Goal: Task Accomplishment & Management: Use online tool/utility

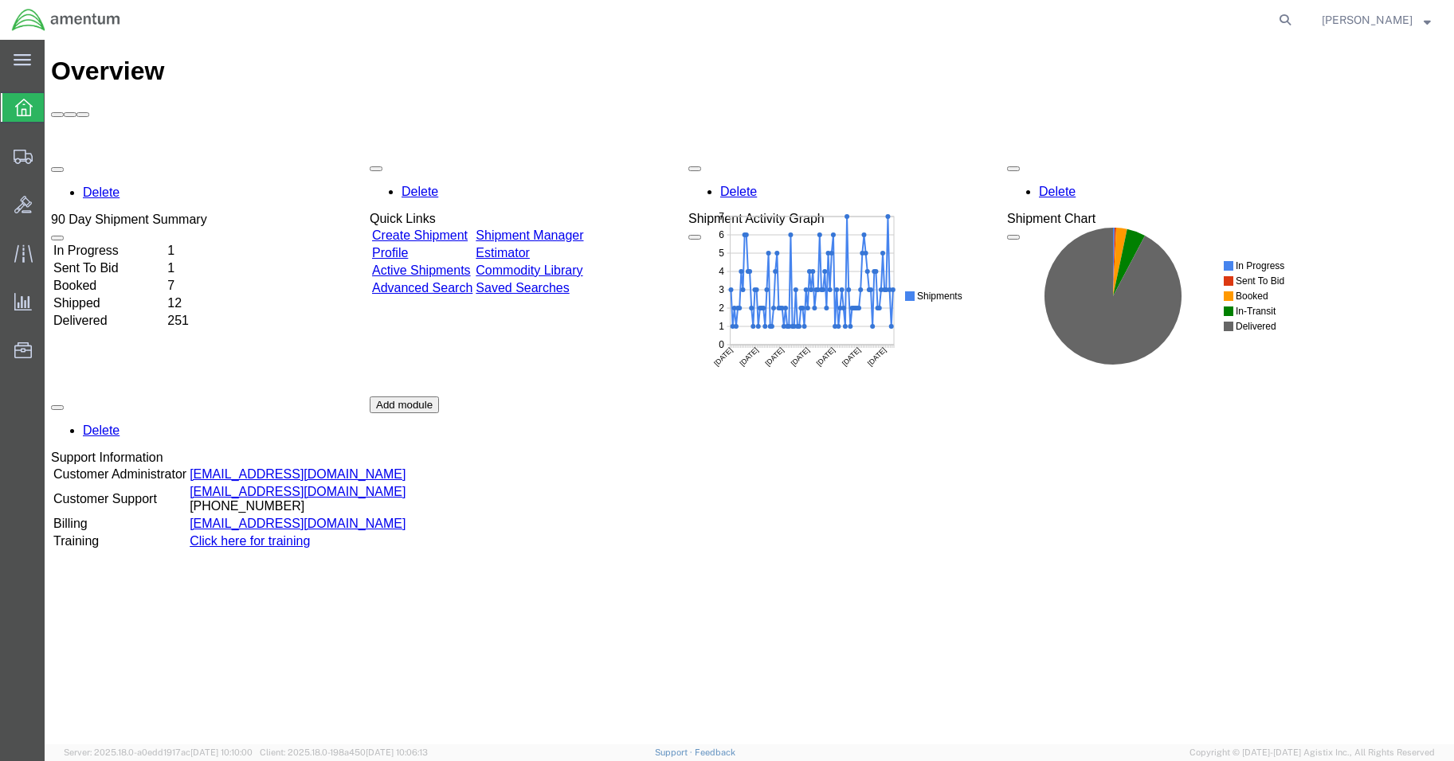
click at [130, 158] on div "Delete 90 Day Shipment Summary In Progress 1 Sent To Bid 1 Booked 7 Shipped 12 …" at bounding box center [749, 397] width 1396 height 478
click at [131, 242] on td "In Progress" at bounding box center [109, 250] width 112 height 16
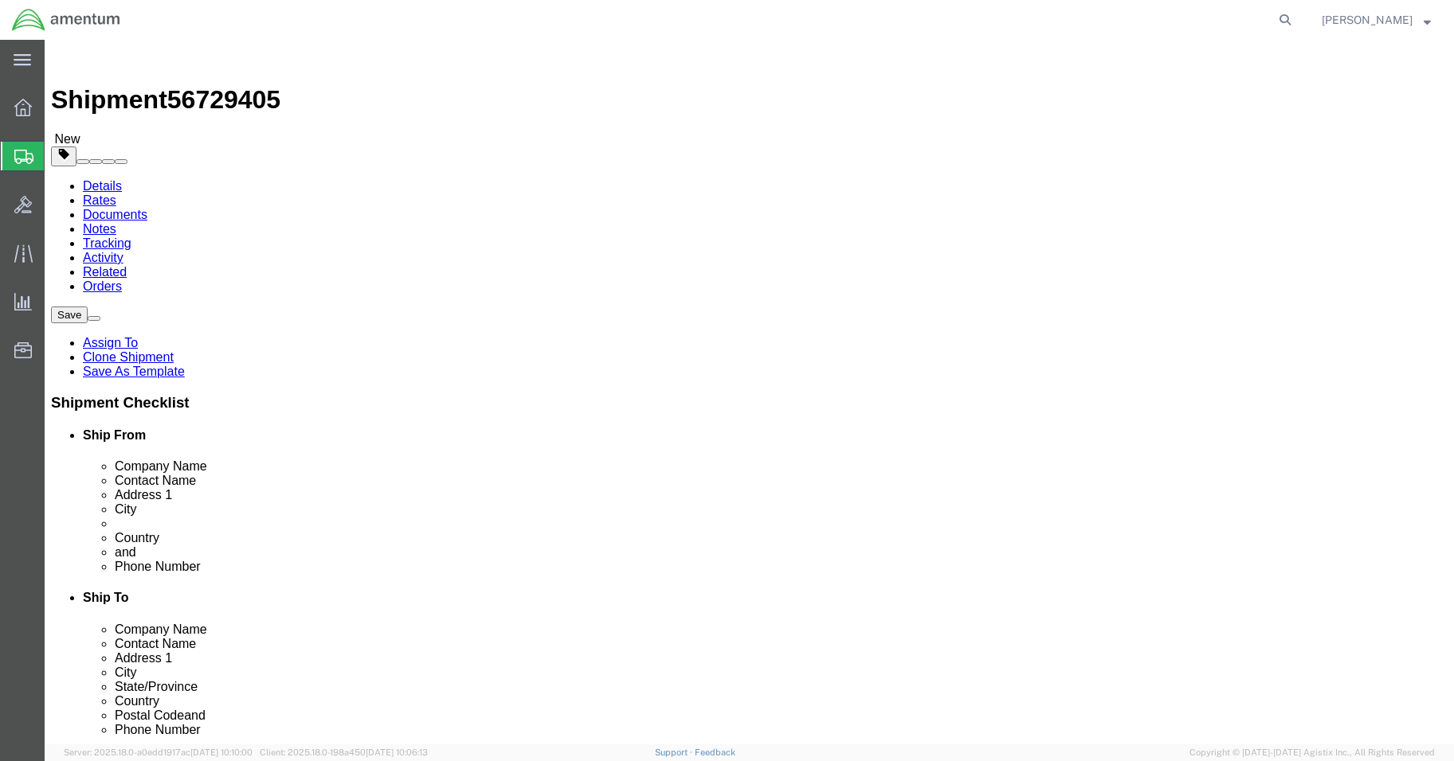
select select "42677"
select select
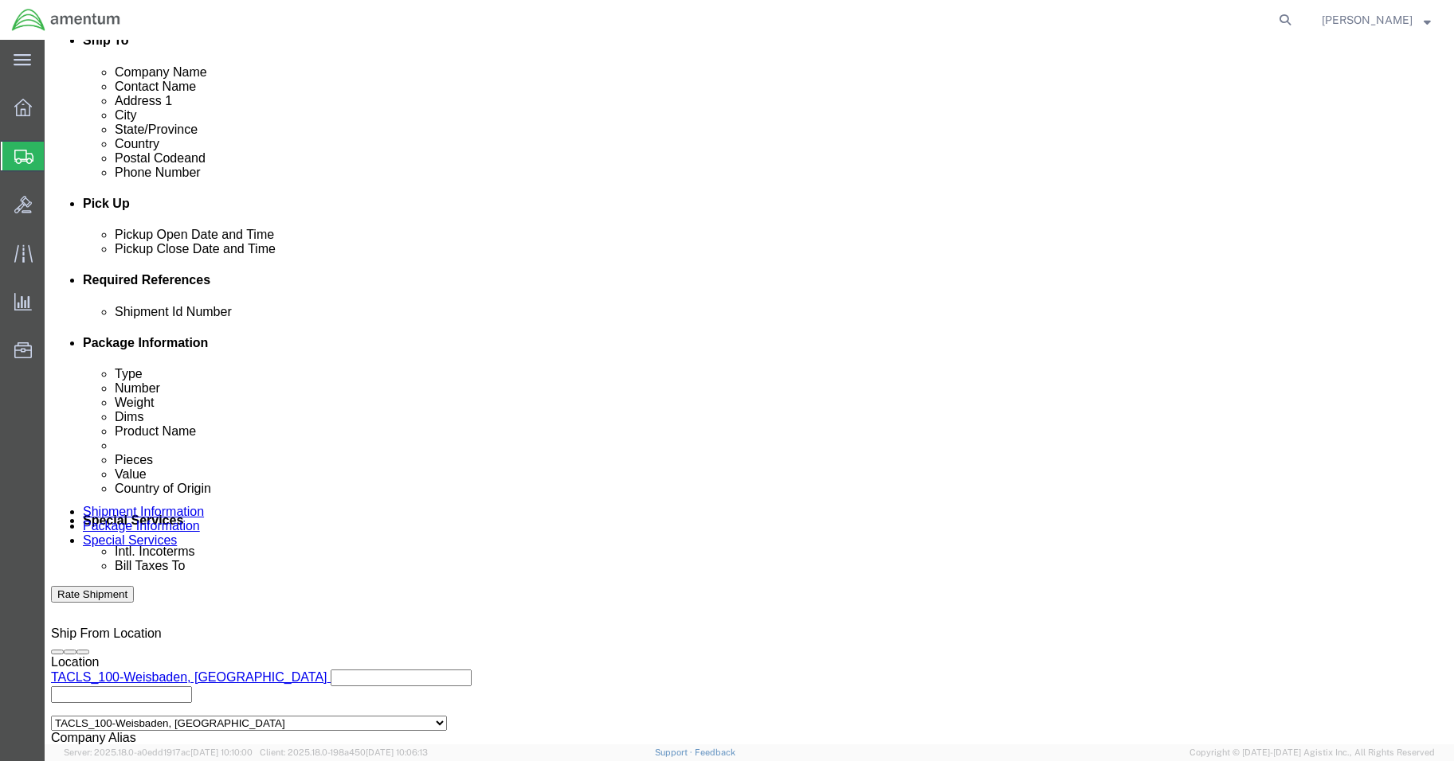
scroll to position [723, 0]
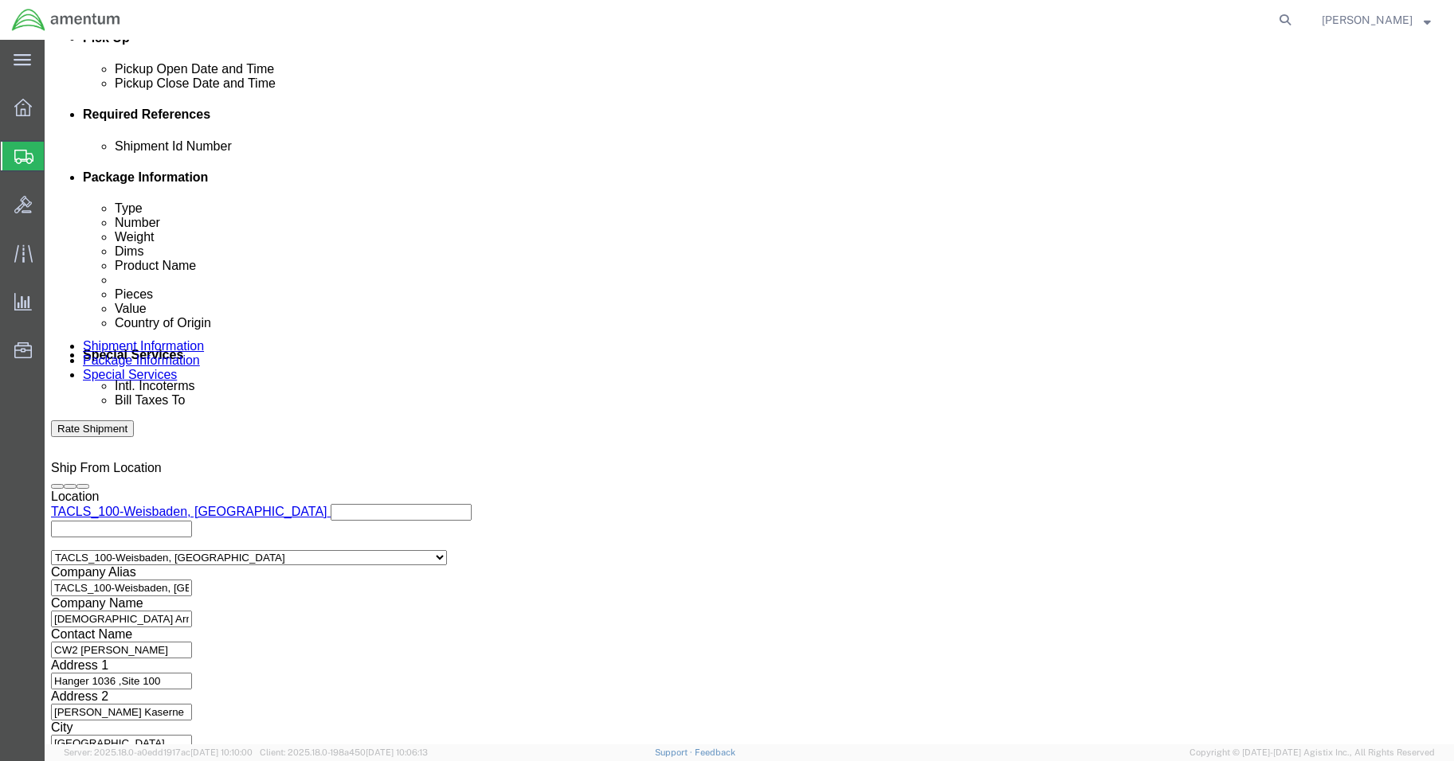
click button "Continue"
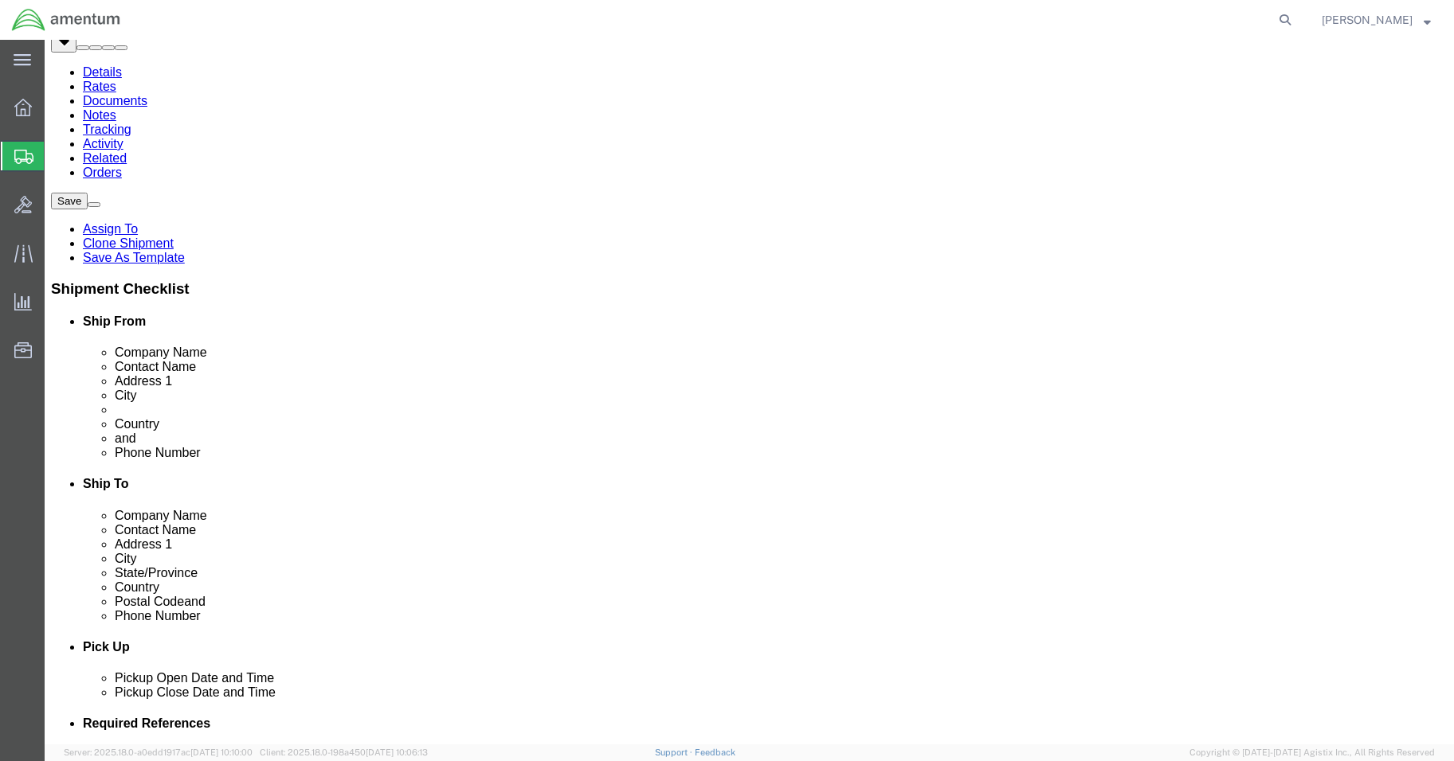
scroll to position [115, 0]
click button "Continue"
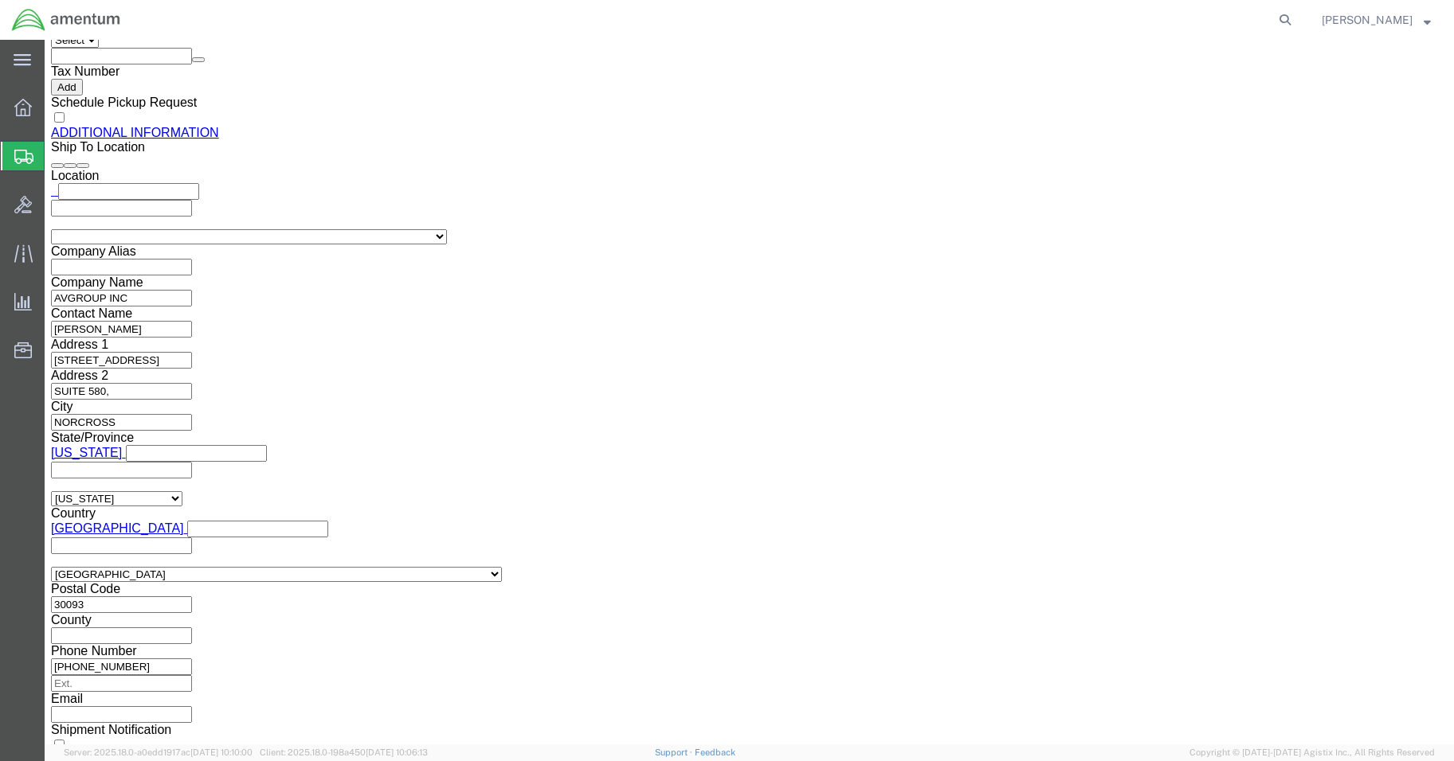
scroll to position [1984, 0]
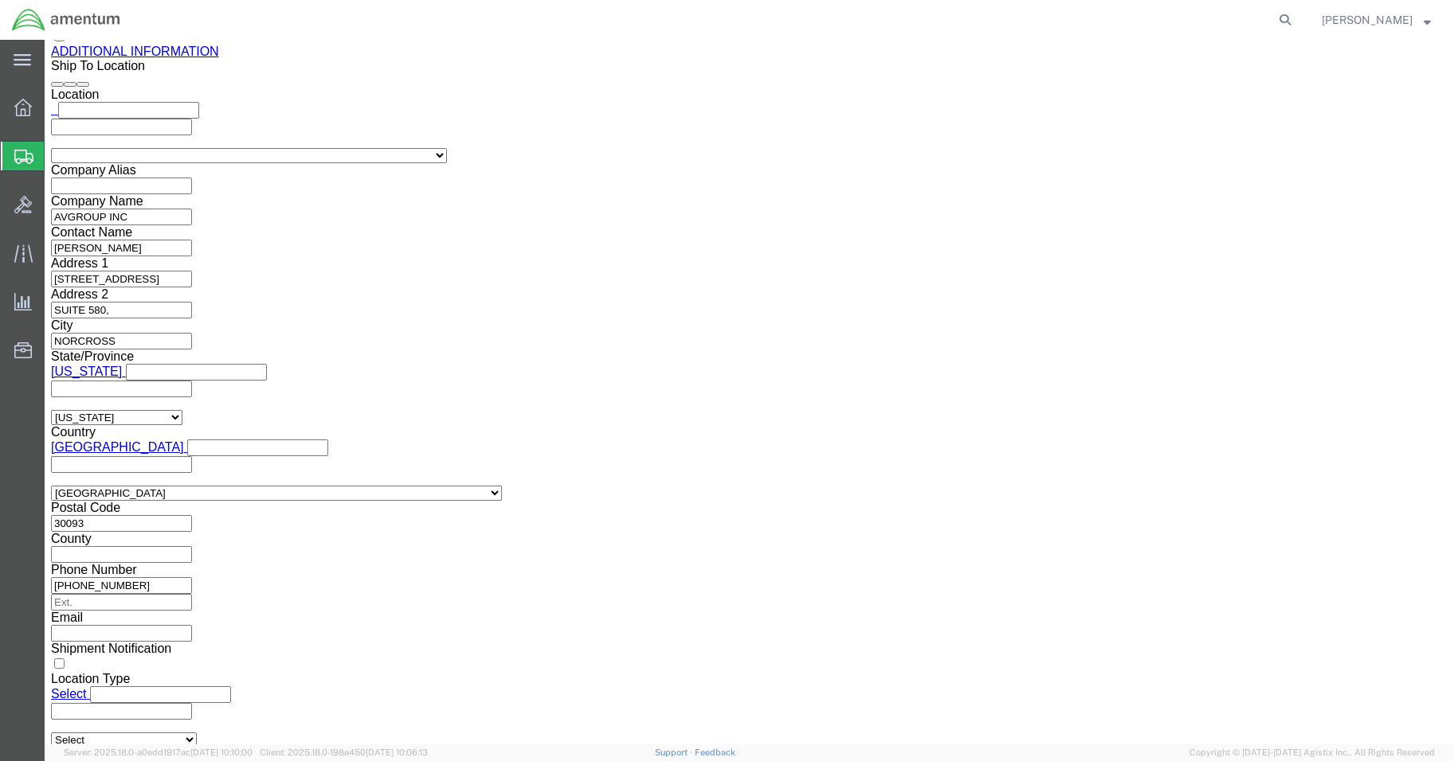
click button "Rate Shipment"
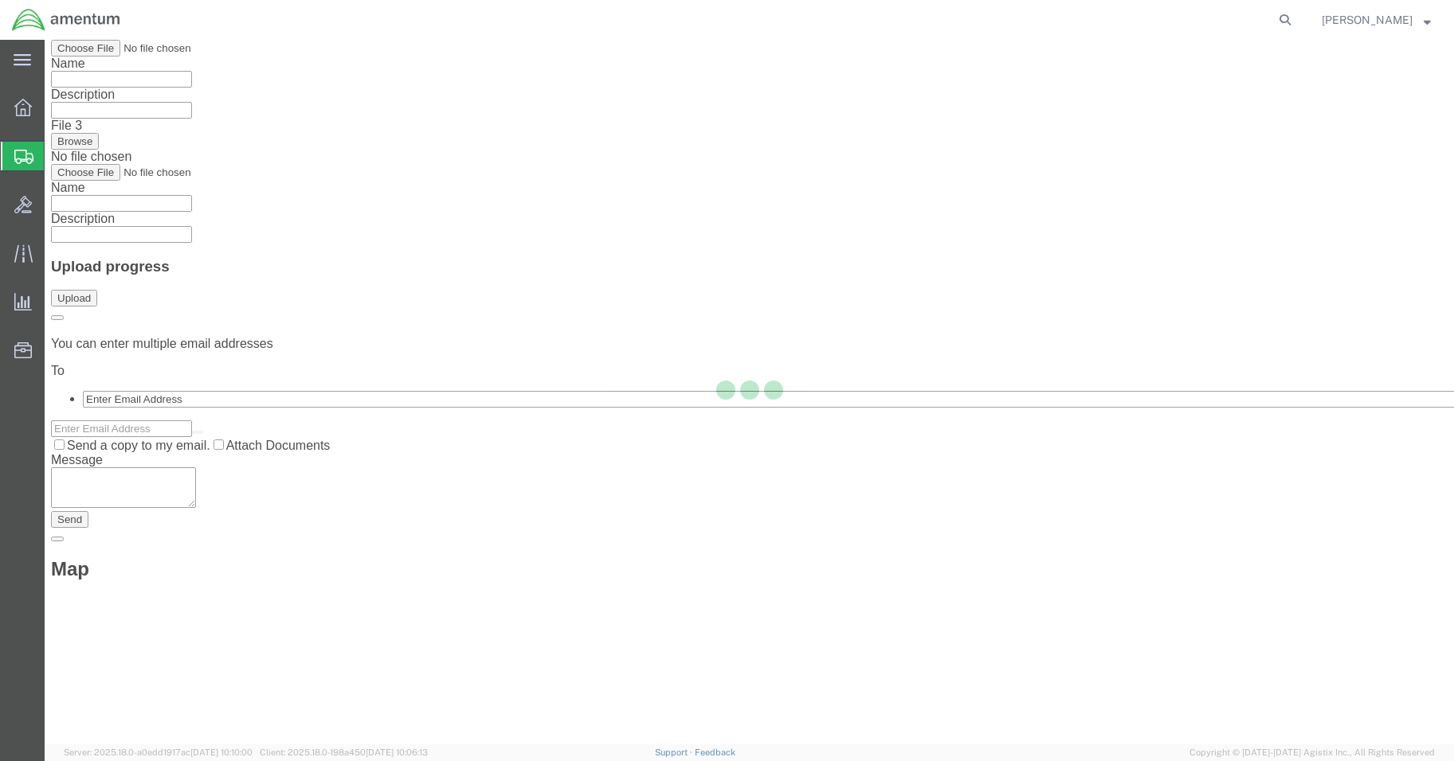
scroll to position [0, 0]
